Goal: Transaction & Acquisition: Purchase product/service

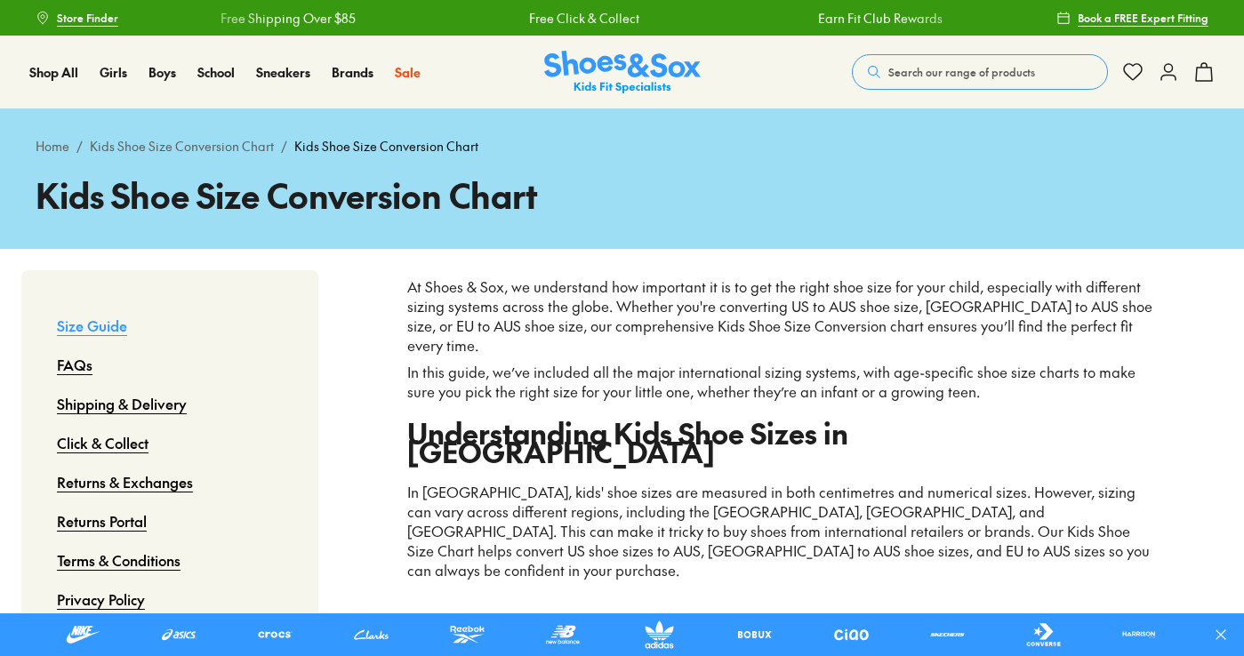
click at [964, 61] on button "Search our range of products" at bounding box center [980, 72] width 256 height 36
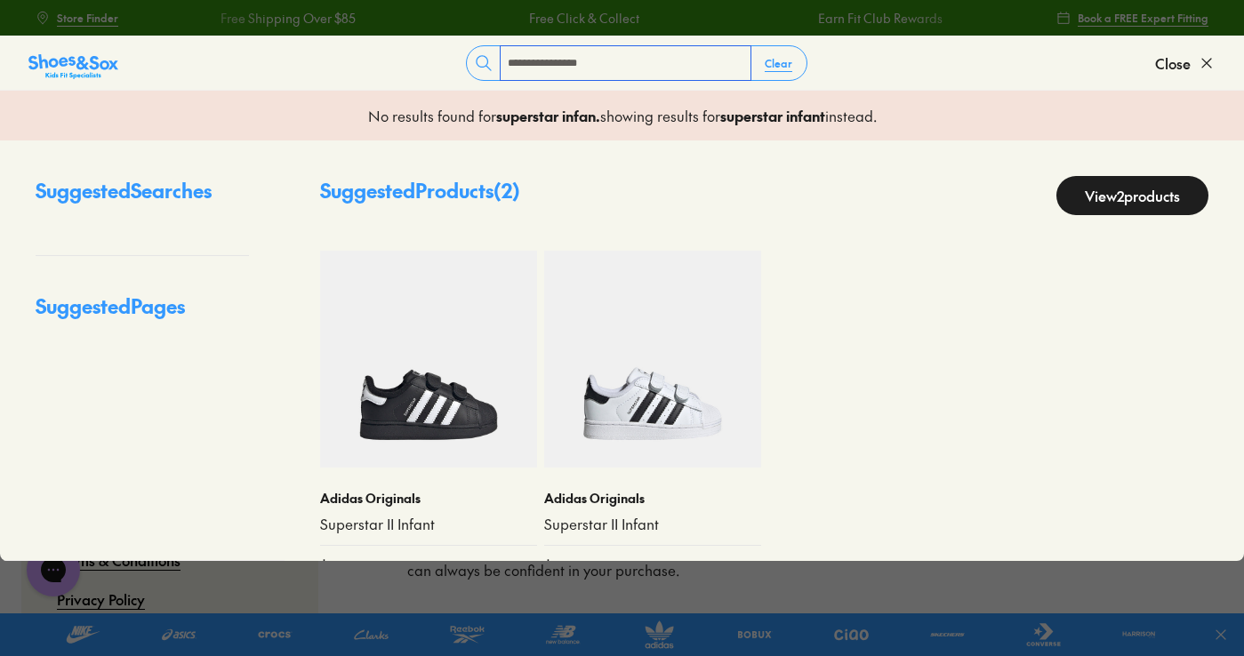
type input "**********"
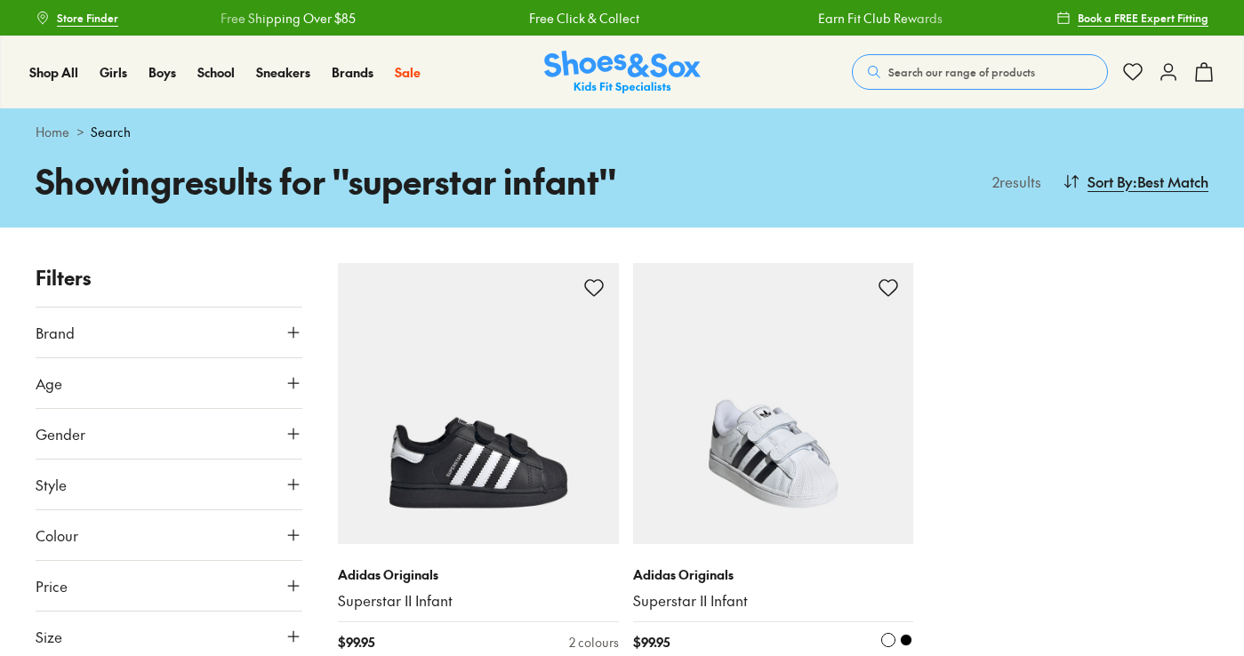
click at [748, 413] on img at bounding box center [773, 403] width 281 height 281
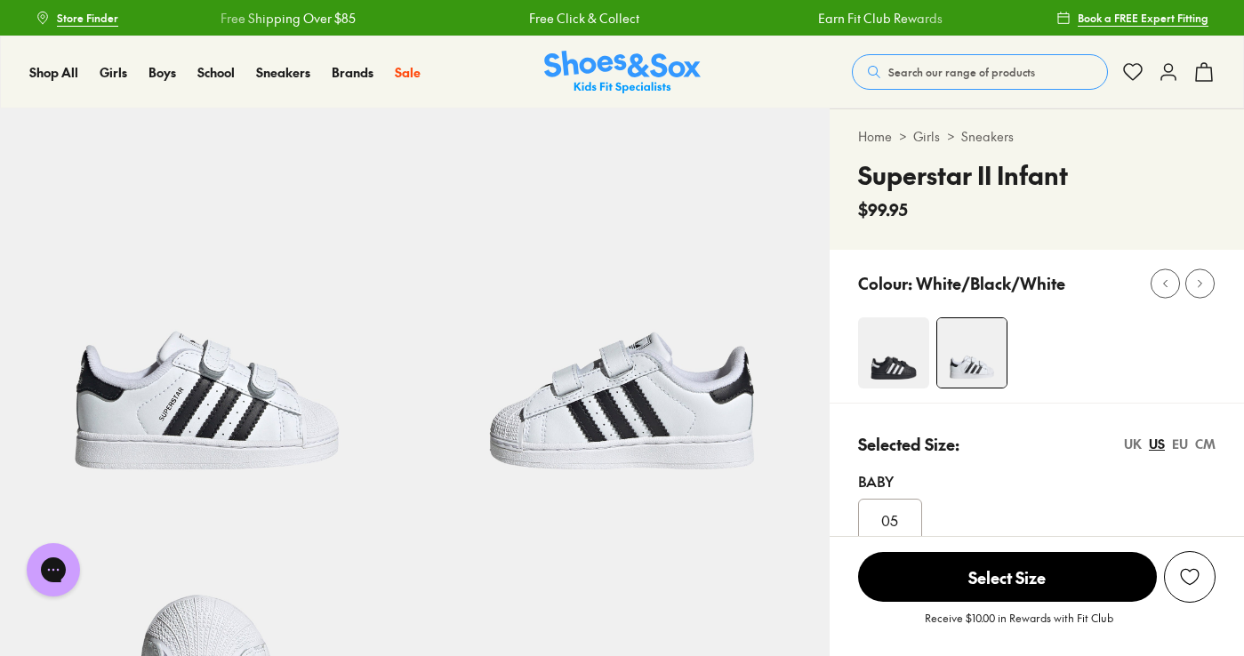
select select "*"
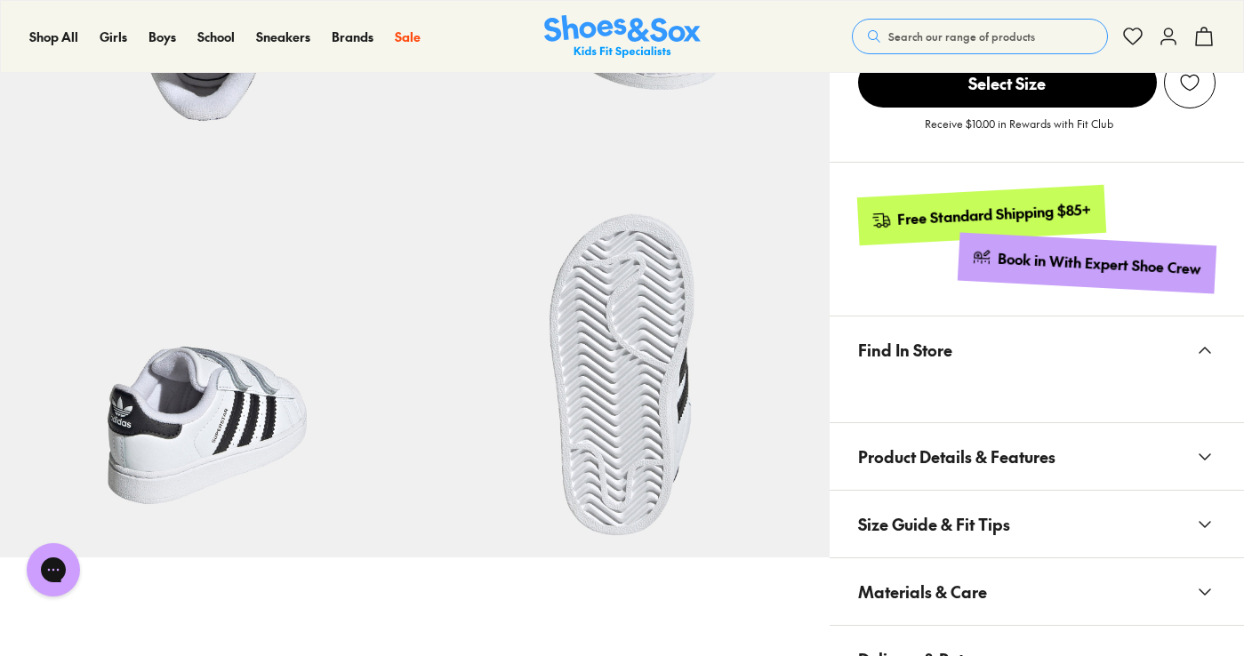
scroll to position [889, 0]
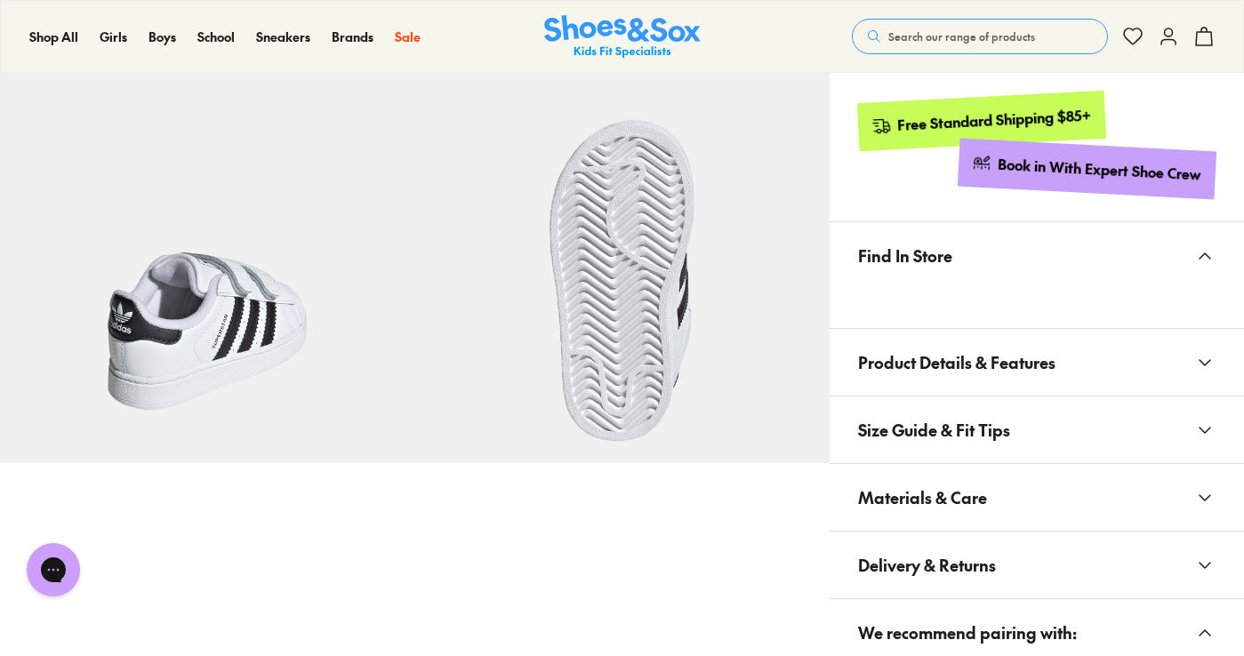
click at [1074, 493] on button "Materials & Care" at bounding box center [1037, 497] width 414 height 67
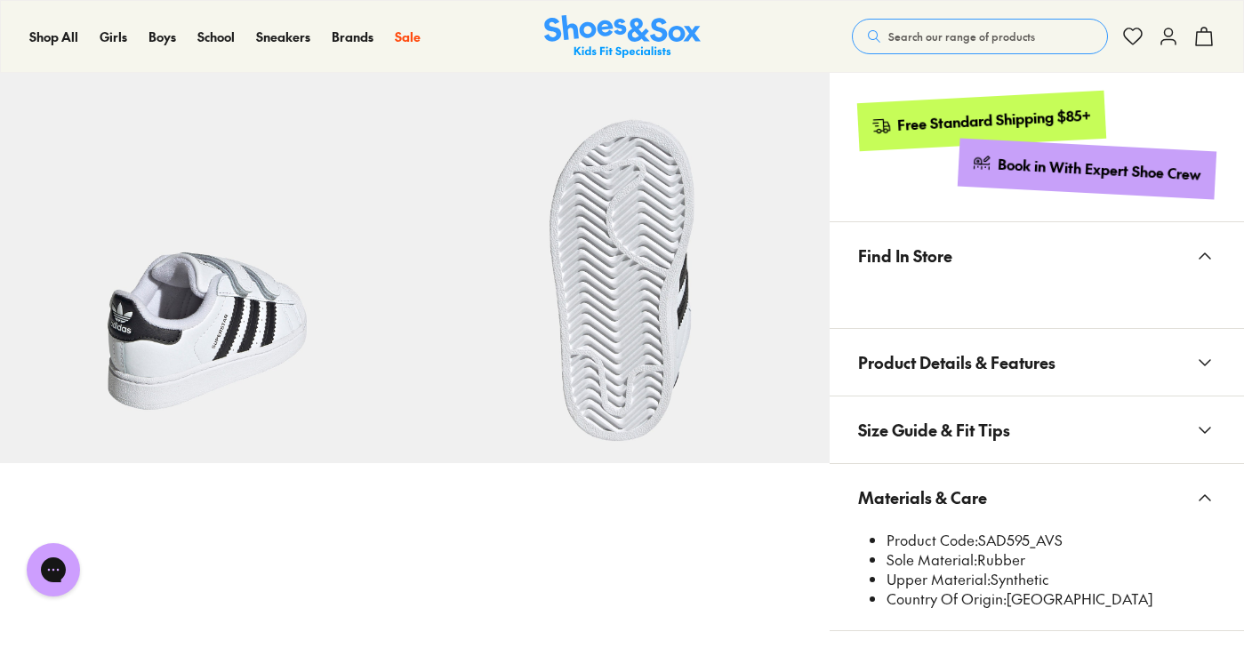
drag, startPoint x: 983, startPoint y: 542, endPoint x: 1069, endPoint y: 531, distance: 86.0
click at [1069, 531] on li "Product Code: SAD595_AVS" at bounding box center [1051, 541] width 329 height 20
copy li "SAD595_AVS"
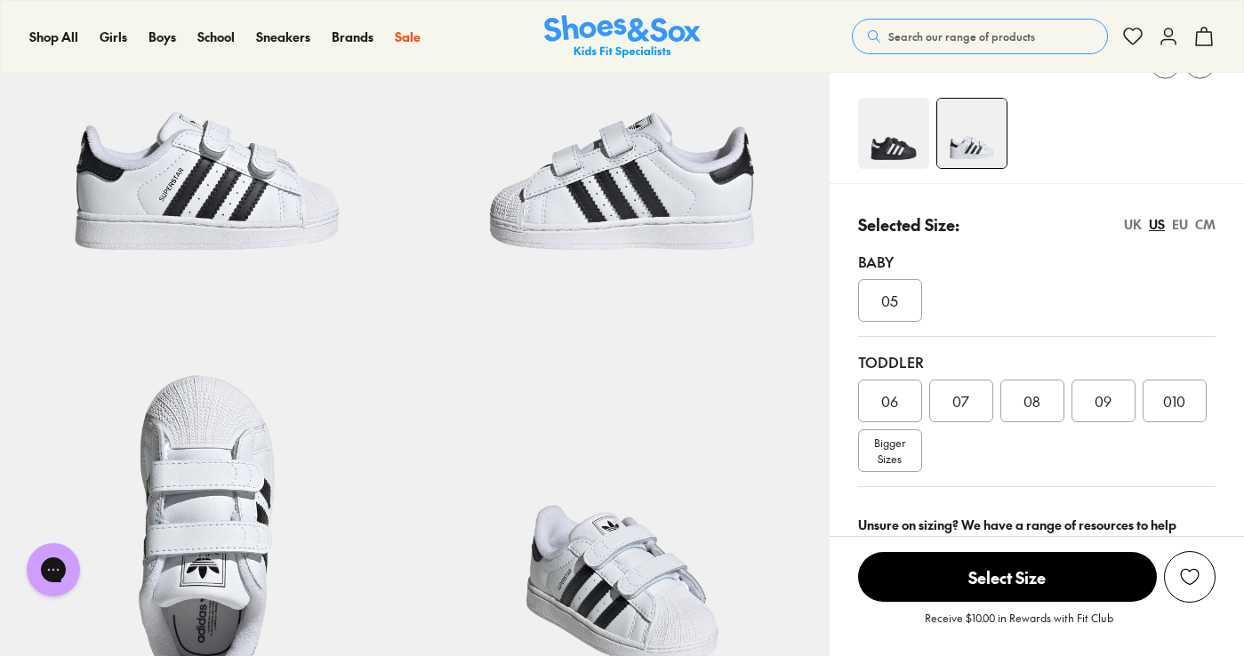
scroll to position [0, 0]
